Goal: Task Accomplishment & Management: Manage account settings

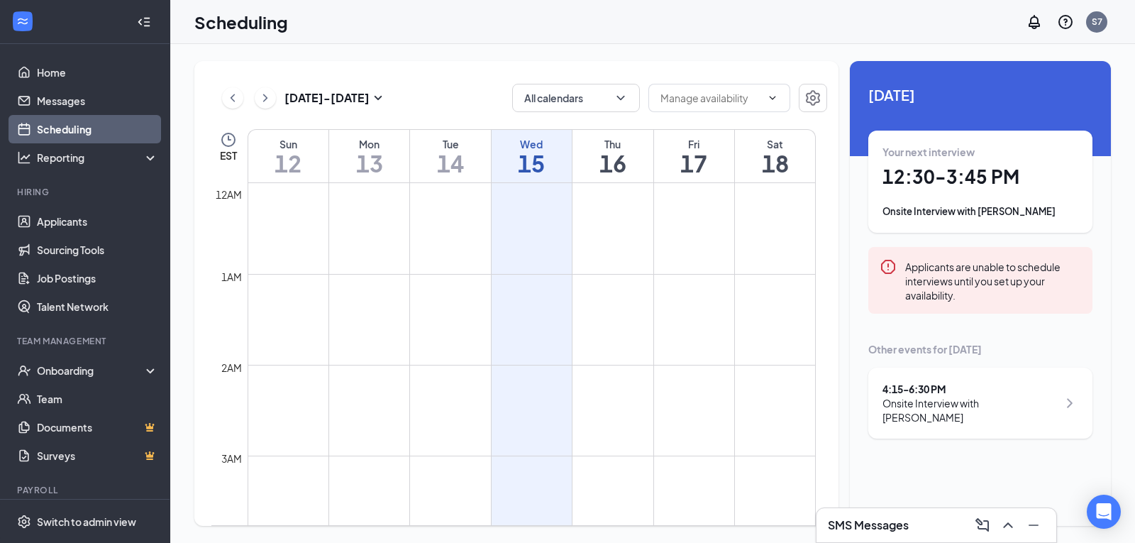
scroll to position [698, 0]
click at [67, 222] on link "Applicants" at bounding box center [97, 221] width 121 height 28
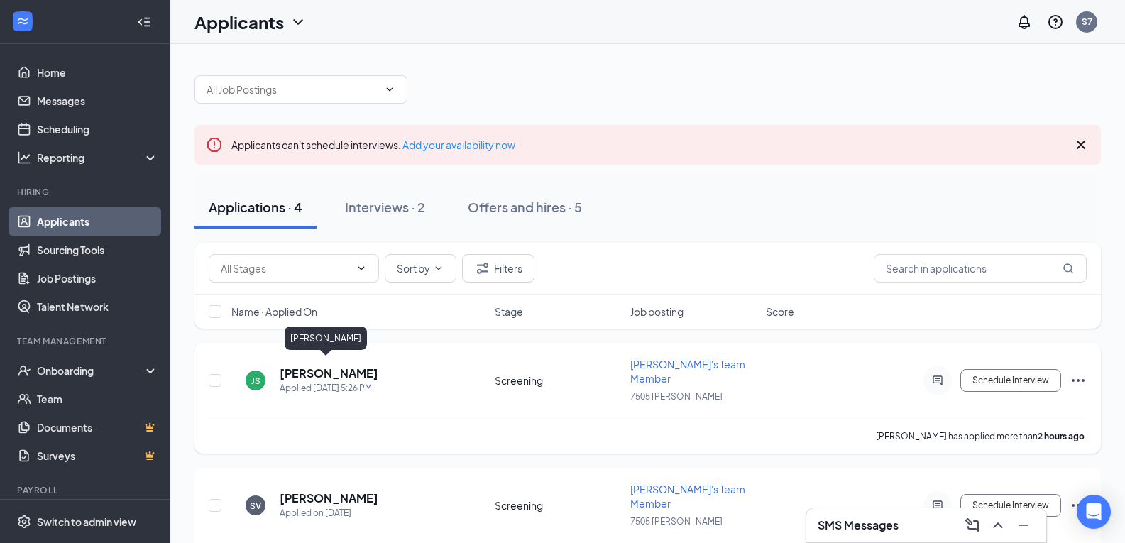
click at [340, 366] on h5 "[PERSON_NAME]" at bounding box center [329, 373] width 99 height 16
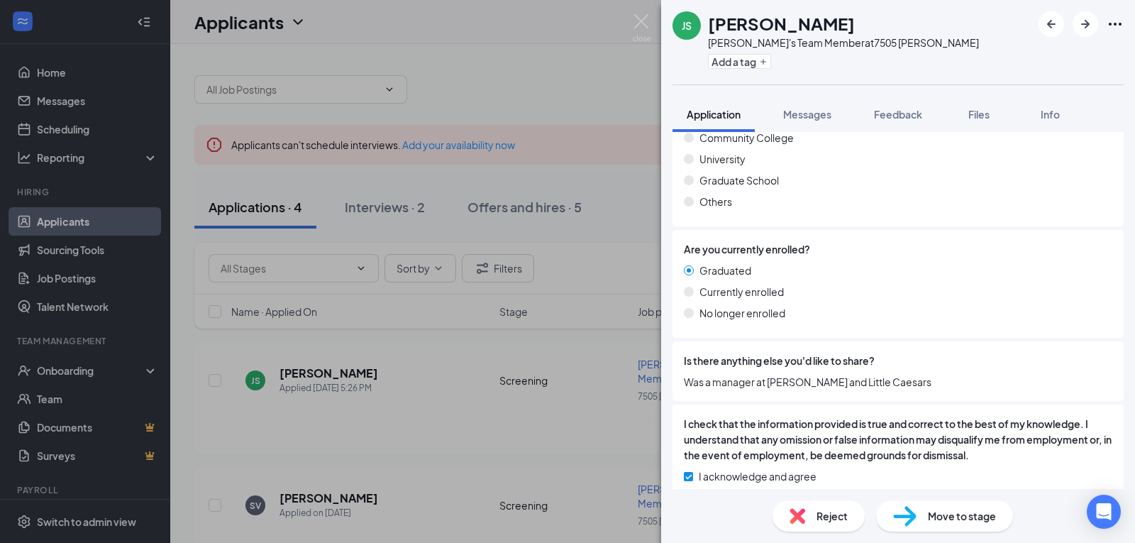
scroll to position [959, 0]
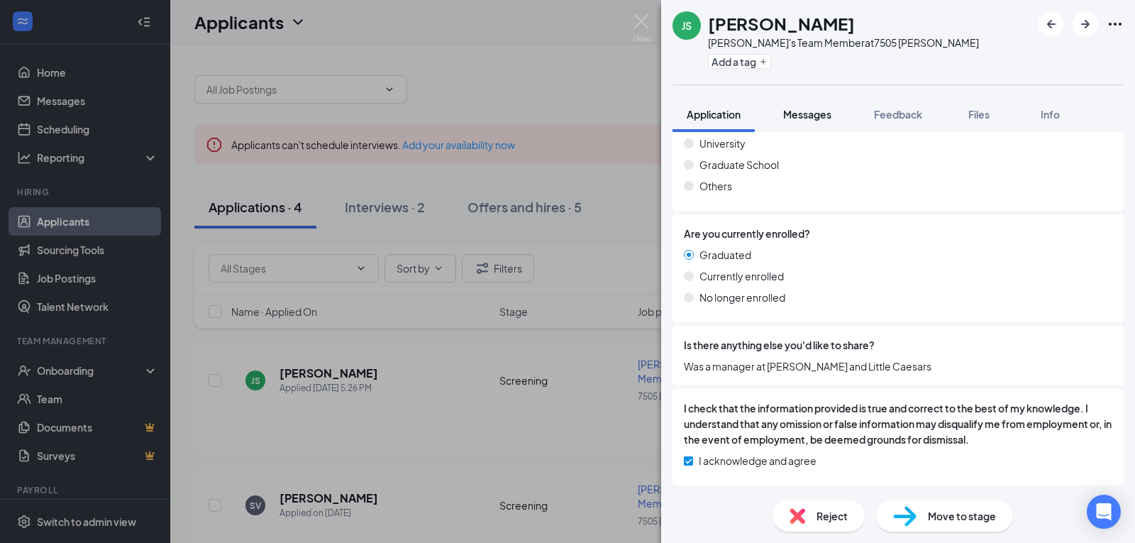
click at [817, 121] on button "Messages" at bounding box center [807, 114] width 77 height 35
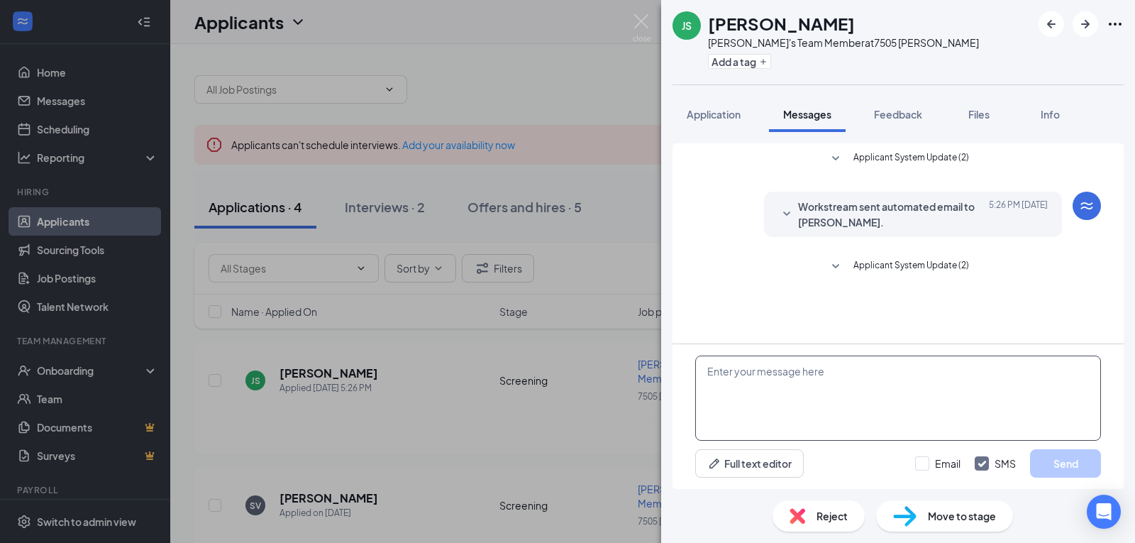
click at [859, 374] on textarea at bounding box center [898, 398] width 406 height 85
click at [830, 378] on textarea "Good evening [PERSON_NAME], aftyer looking over your application" at bounding box center [898, 398] width 406 height 85
click at [979, 375] on textarea "Good evening [PERSON_NAME], after looking over your application" at bounding box center [898, 398] width 406 height 85
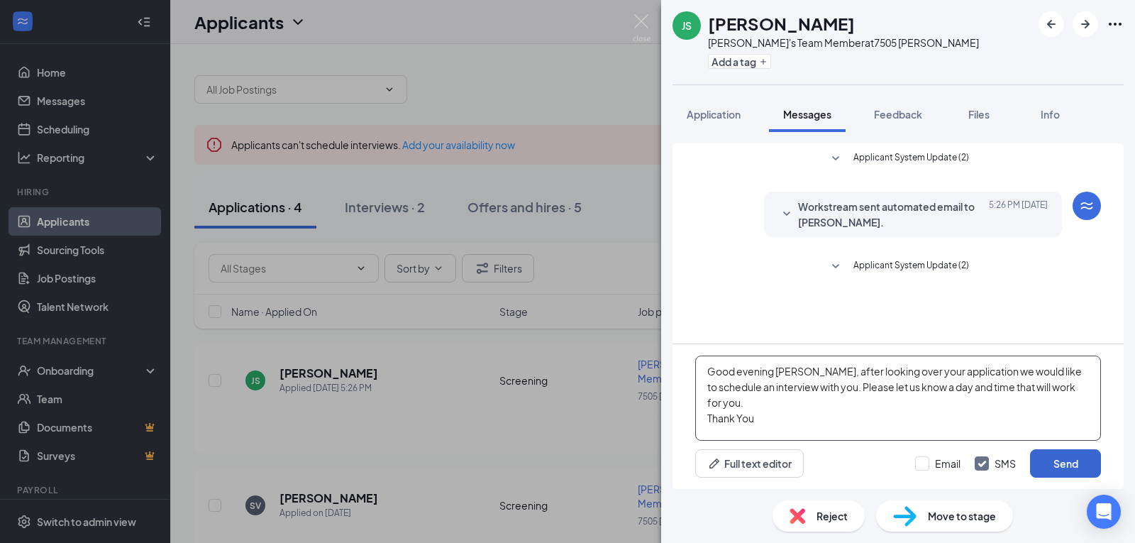
type textarea "Good evening [PERSON_NAME], after looking over your application we would like t…"
click at [1059, 466] on button "Send" at bounding box center [1065, 463] width 71 height 28
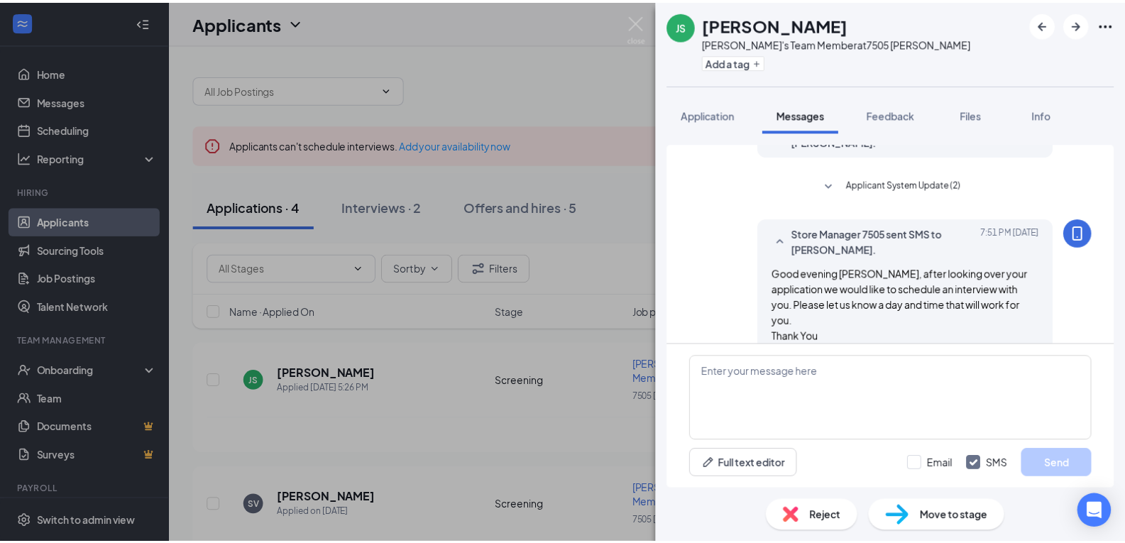
scroll to position [87, 0]
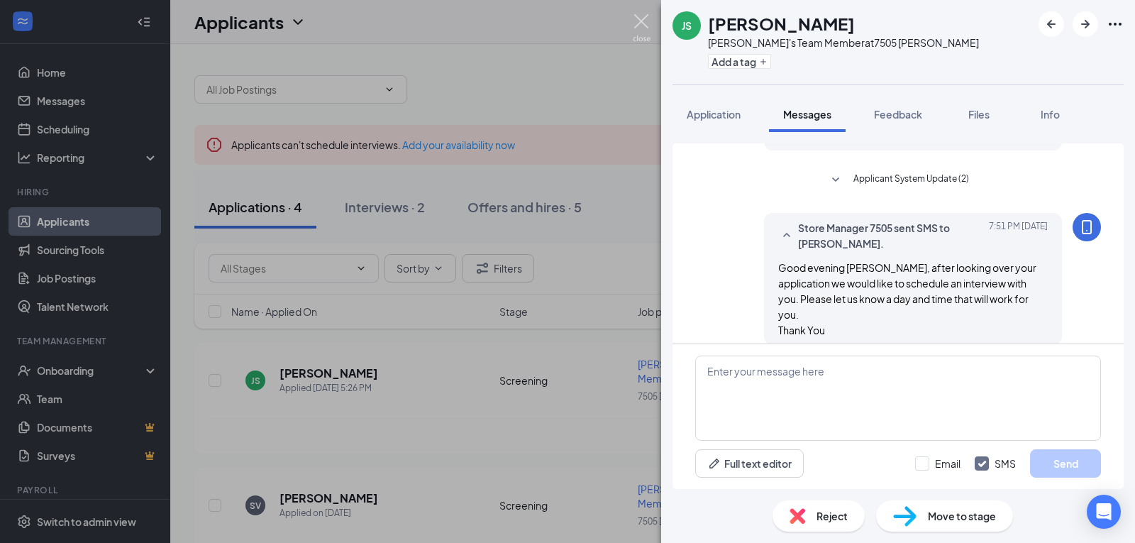
click at [641, 26] on img at bounding box center [642, 28] width 18 height 28
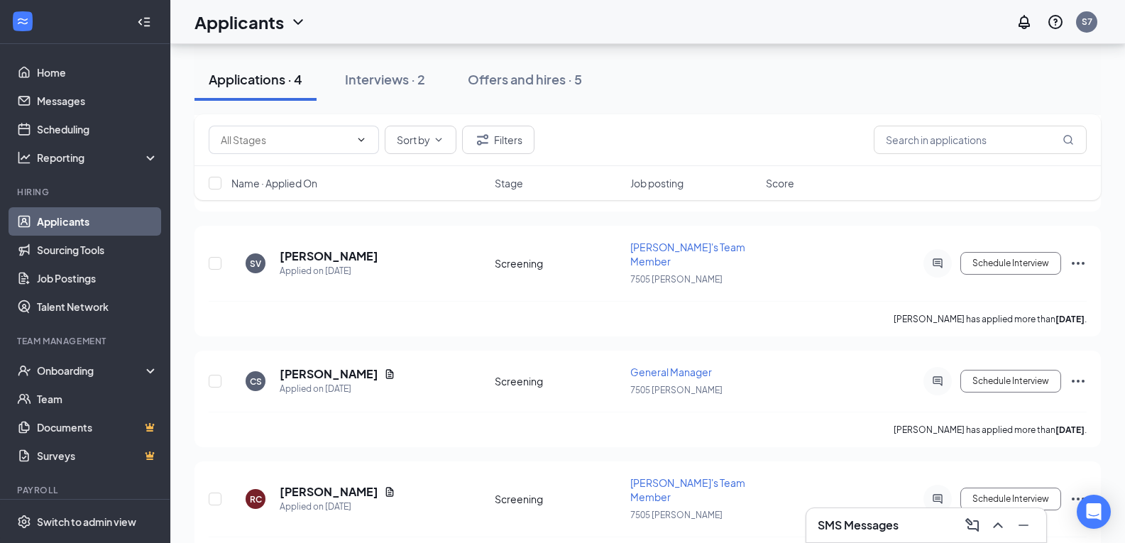
scroll to position [246, 0]
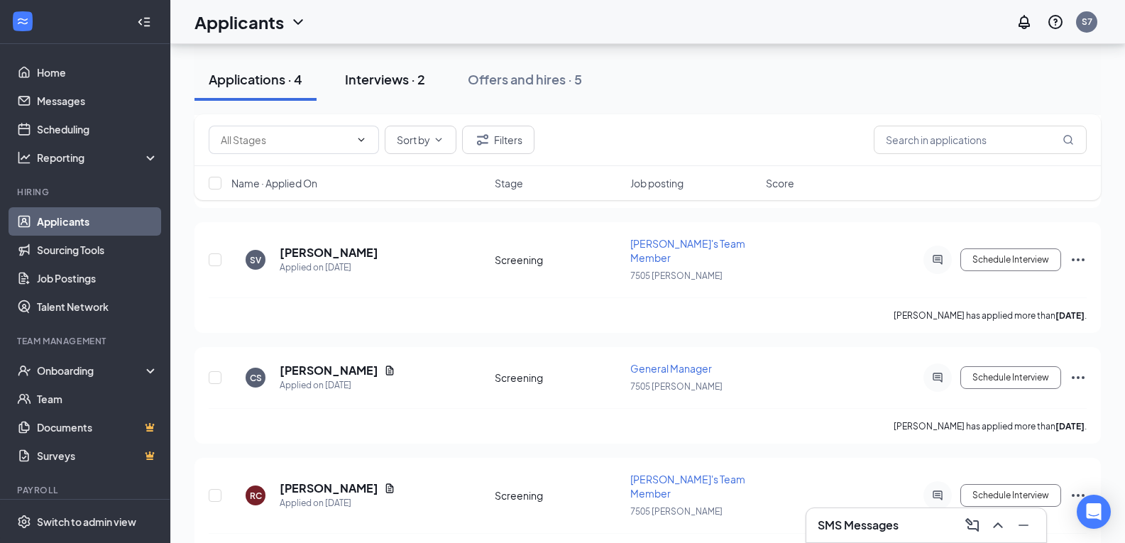
click at [392, 83] on div "Interviews · 2" at bounding box center [385, 79] width 80 height 18
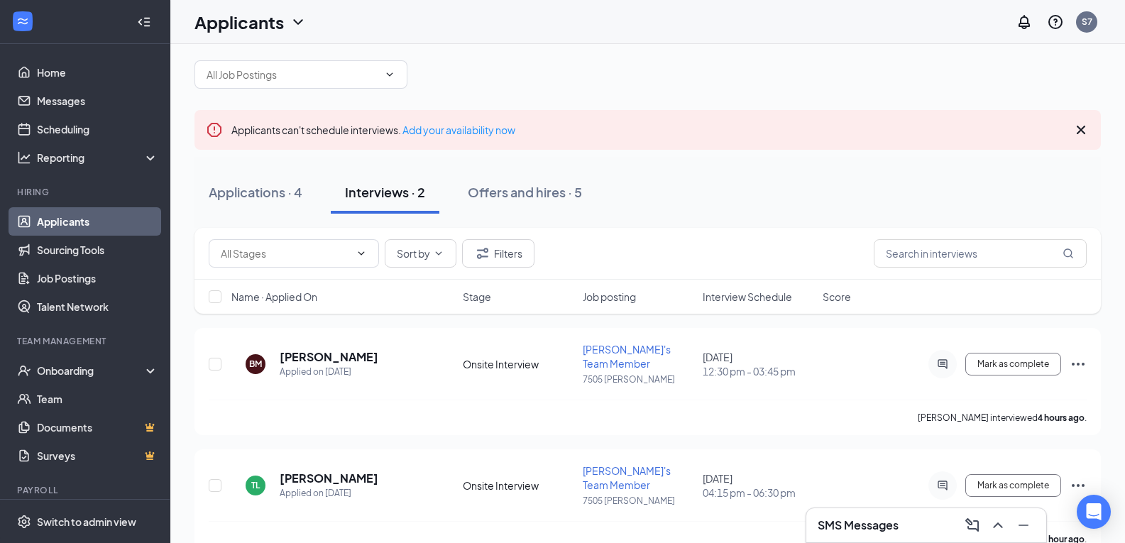
scroll to position [18, 0]
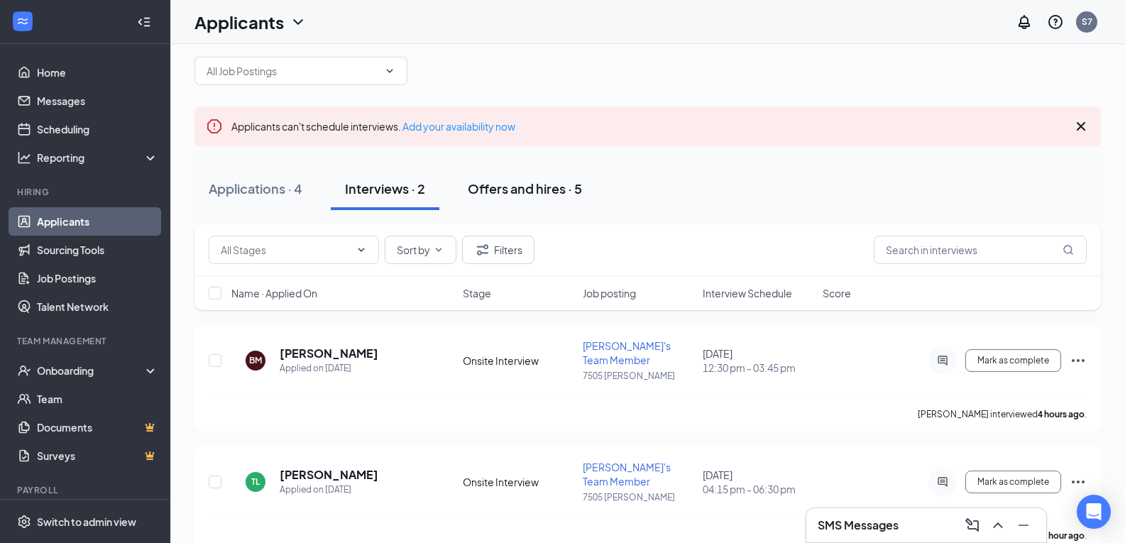
click at [529, 188] on div "Offers and hires · 5" at bounding box center [525, 189] width 114 height 18
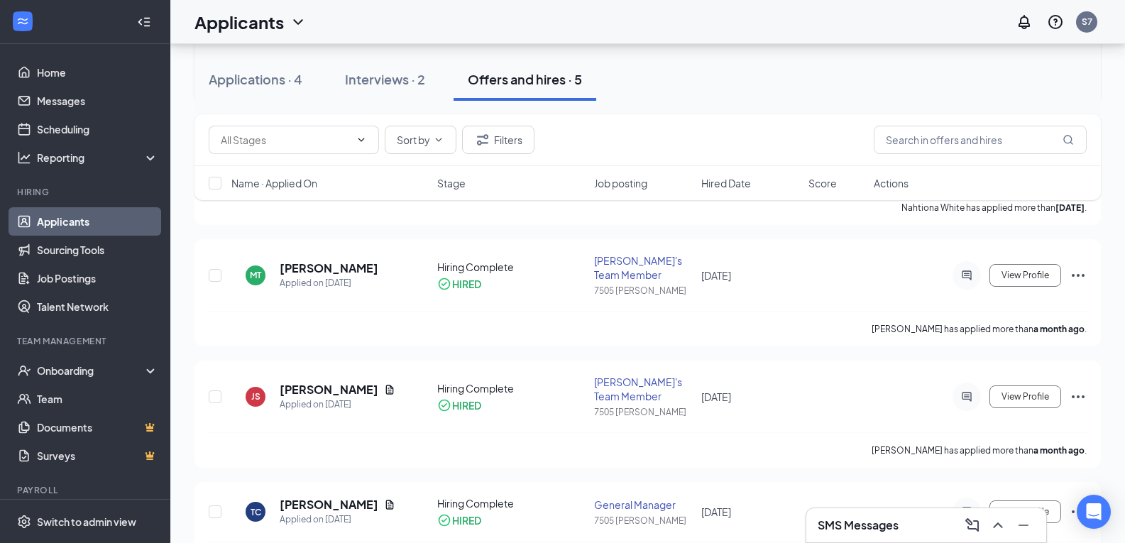
scroll to position [349, 0]
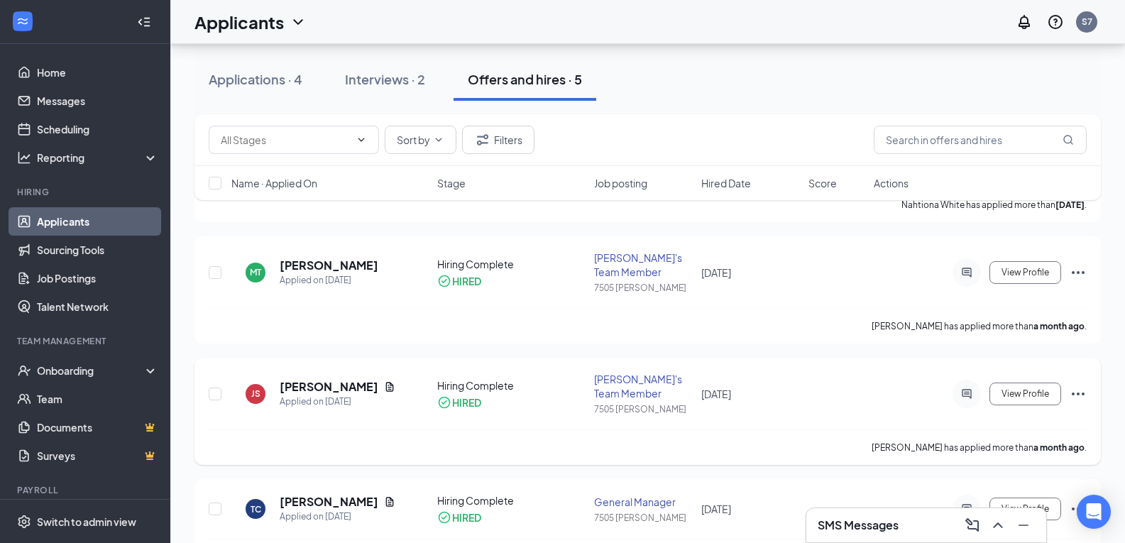
click at [1075, 385] on icon "Ellipses" at bounding box center [1077, 393] width 17 height 17
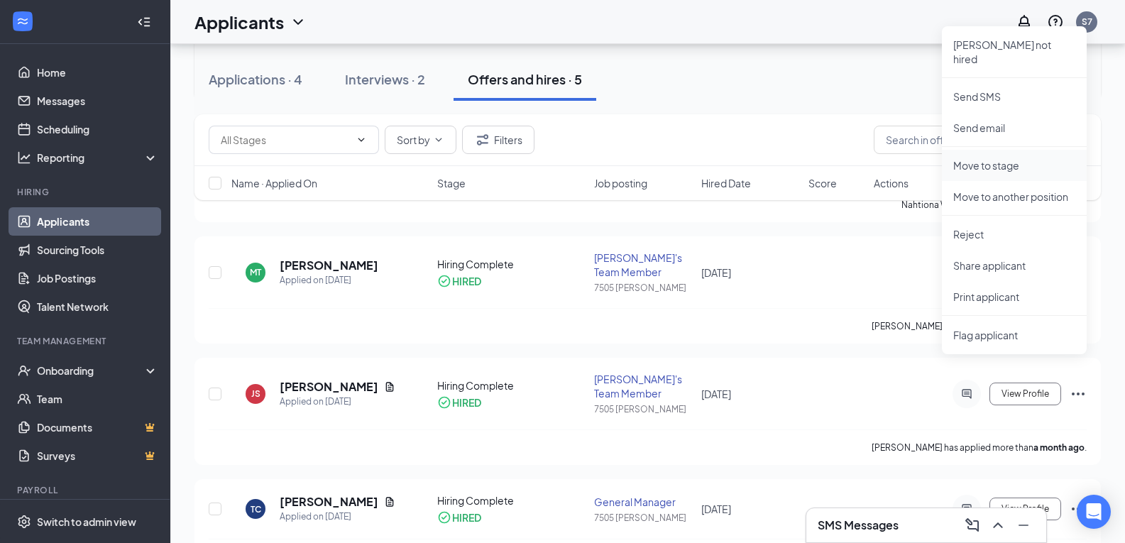
click at [1030, 158] on p "Move to stage" at bounding box center [1014, 165] width 122 height 14
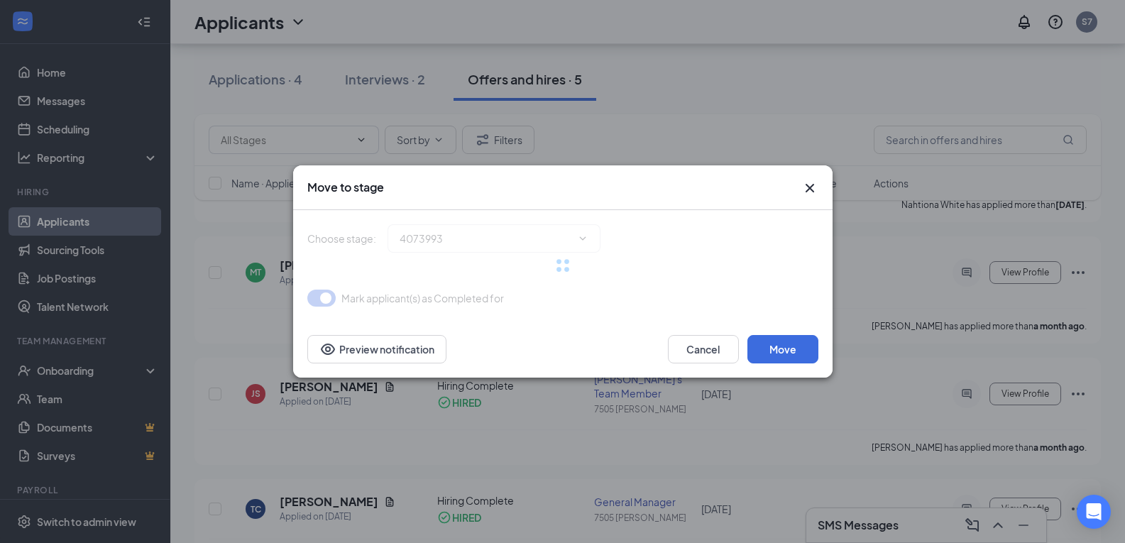
type input "Hiring Complete (current stage)"
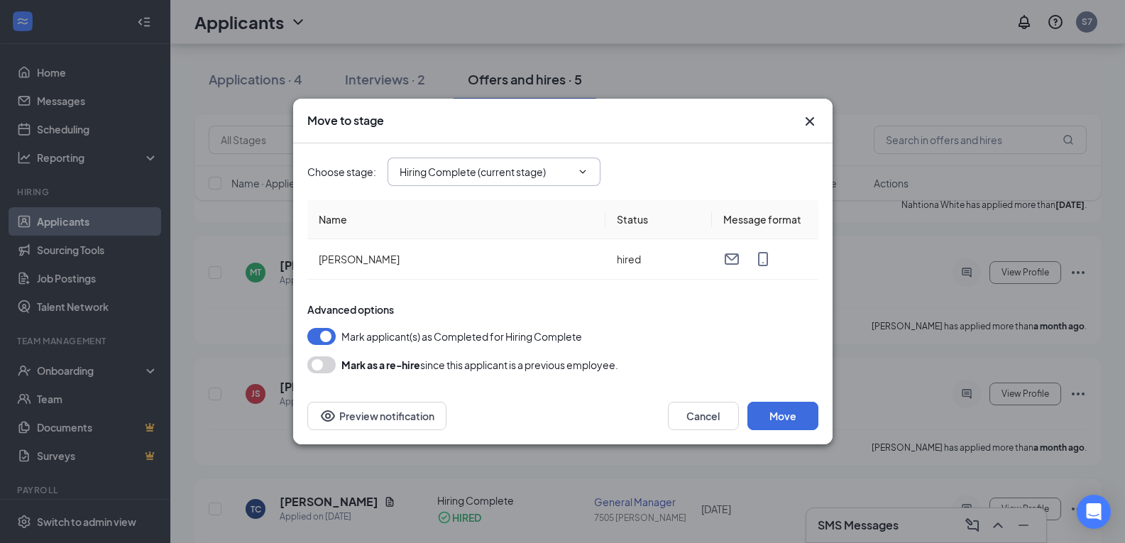
click at [548, 170] on input "Hiring Complete (current stage)" at bounding box center [486, 172] width 172 height 16
click at [700, 141] on div "Move to stage" at bounding box center [562, 121] width 539 height 45
click at [721, 417] on button "Cancel" at bounding box center [703, 416] width 71 height 28
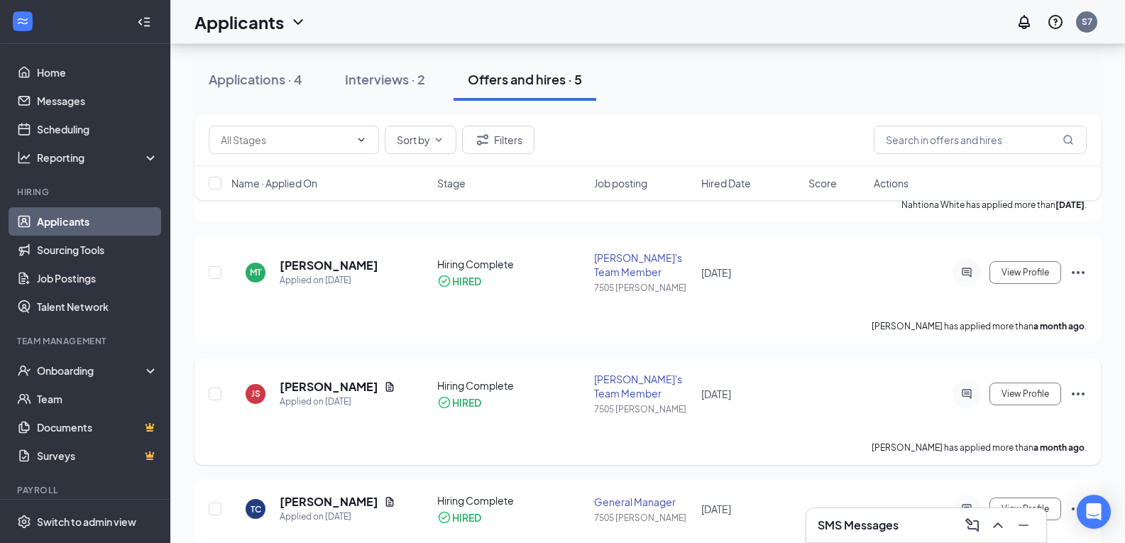
click at [1076, 385] on icon "Ellipses" at bounding box center [1077, 393] width 17 height 17
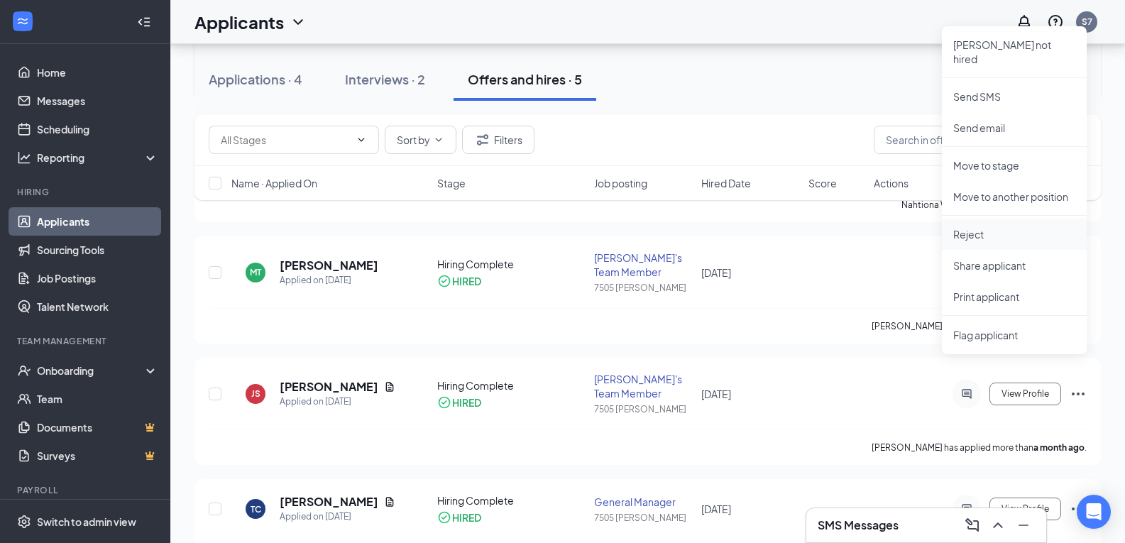
click at [998, 227] on p "Reject" at bounding box center [1014, 234] width 122 height 14
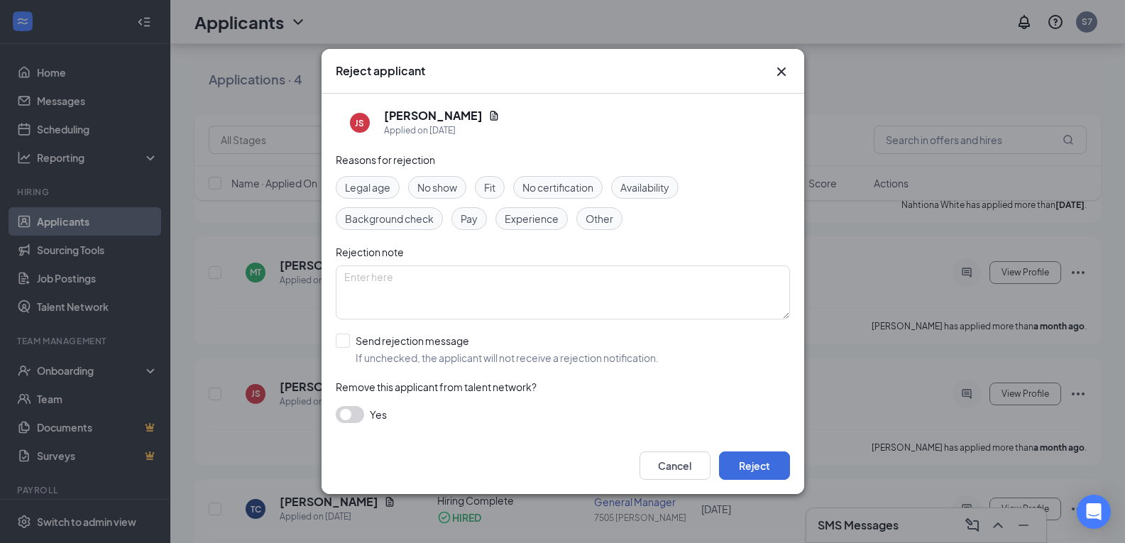
click at [343, 417] on button "button" at bounding box center [350, 414] width 28 height 17
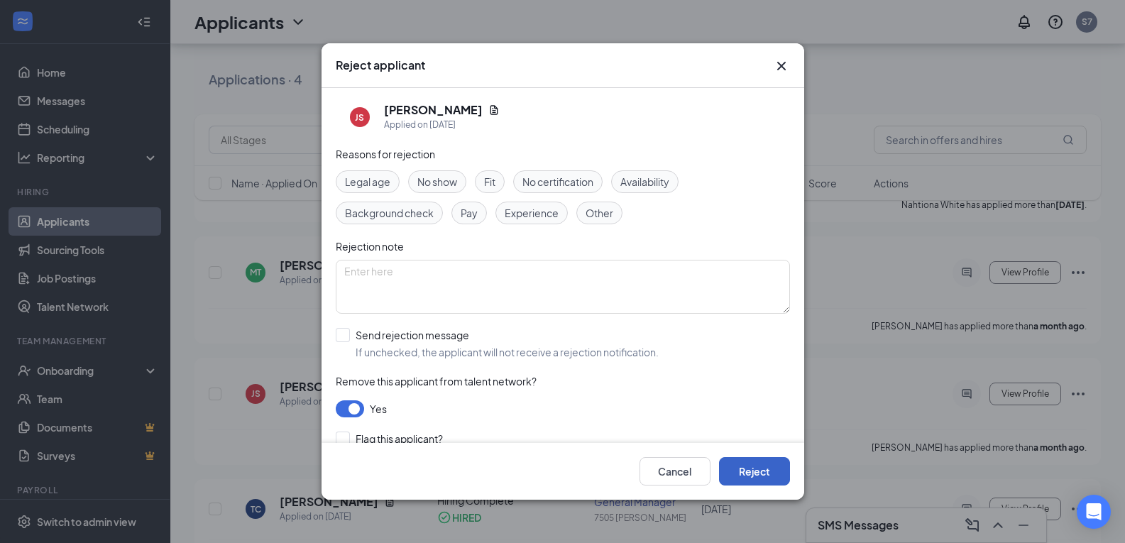
click at [747, 474] on button "Reject" at bounding box center [754, 471] width 71 height 28
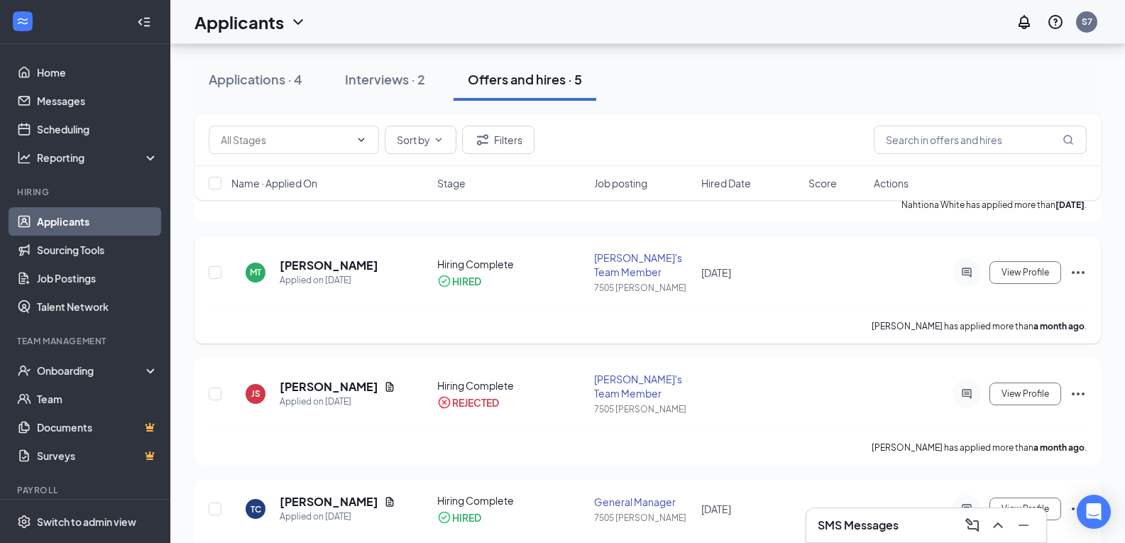
click at [1076, 264] on icon "Ellipses" at bounding box center [1077, 272] width 17 height 17
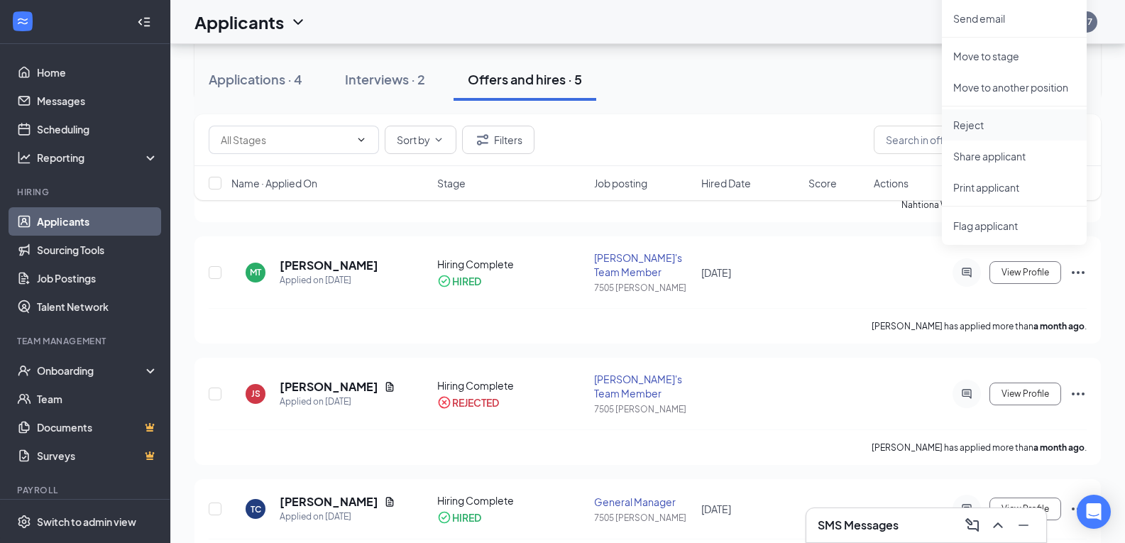
click at [973, 118] on p "Reject" at bounding box center [1014, 125] width 122 height 14
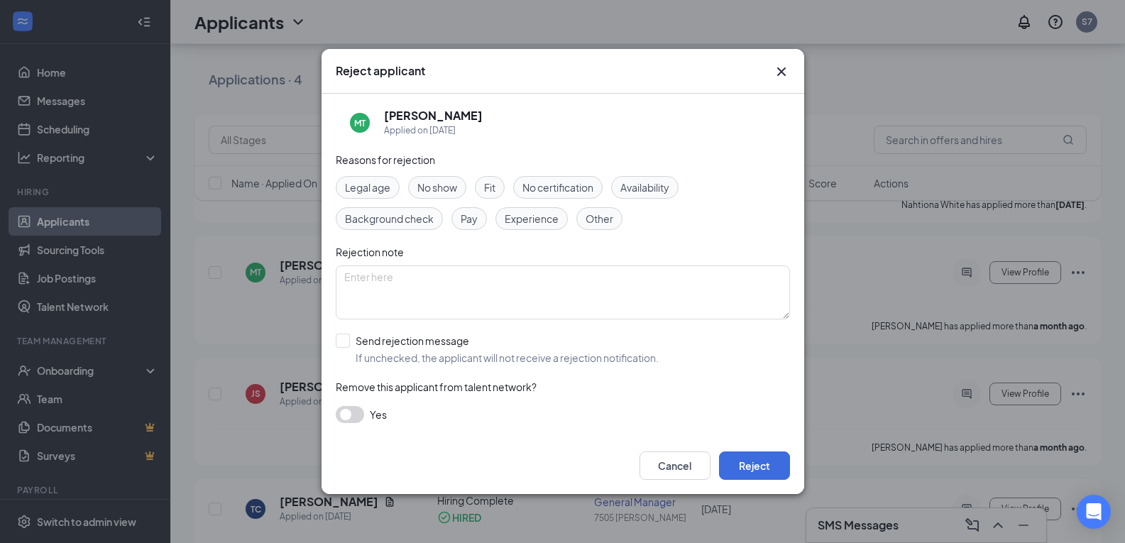
click at [338, 412] on button "button" at bounding box center [350, 414] width 28 height 17
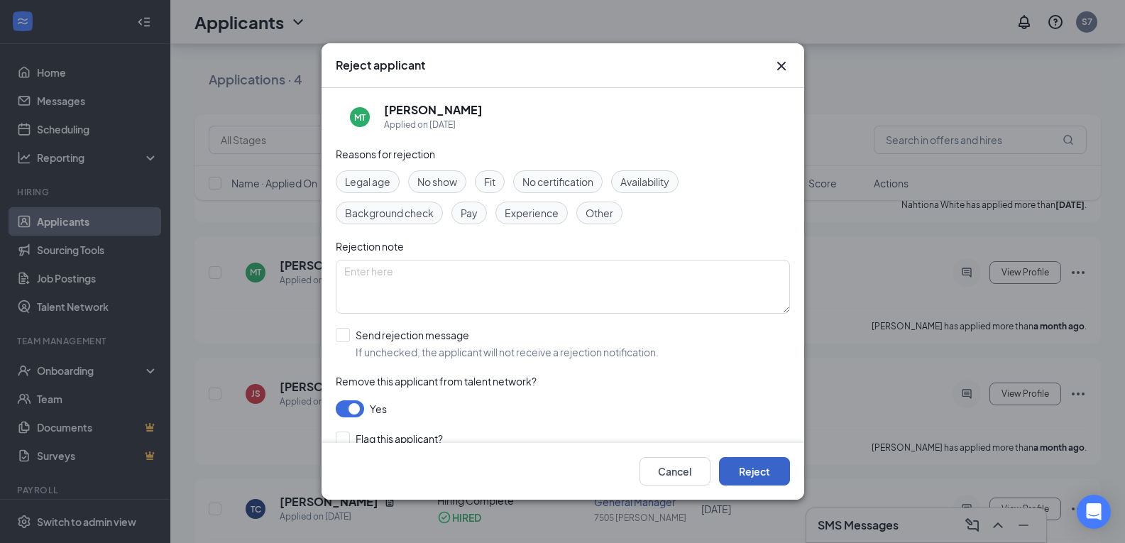
click at [755, 466] on button "Reject" at bounding box center [754, 471] width 71 height 28
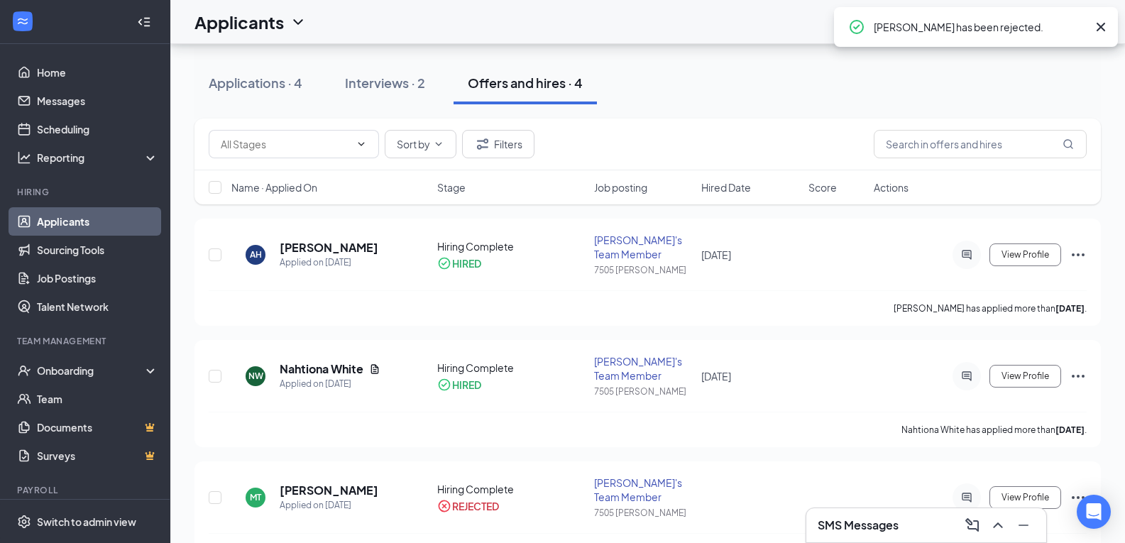
scroll to position [142, 0]
